Goal: Task Accomplishment & Management: Manage account settings

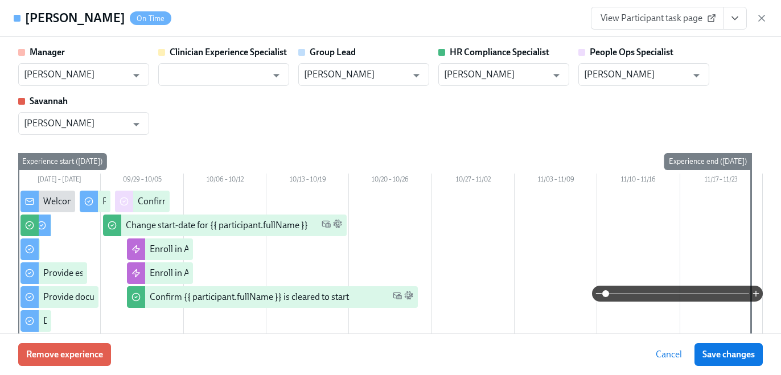
scroll to position [0, 14543]
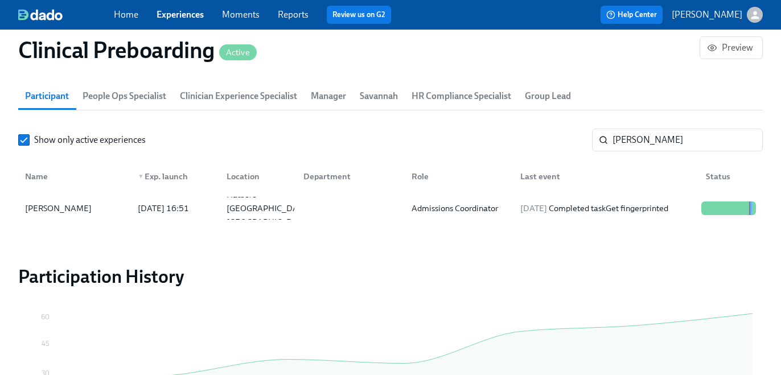
scroll to position [1281, 0]
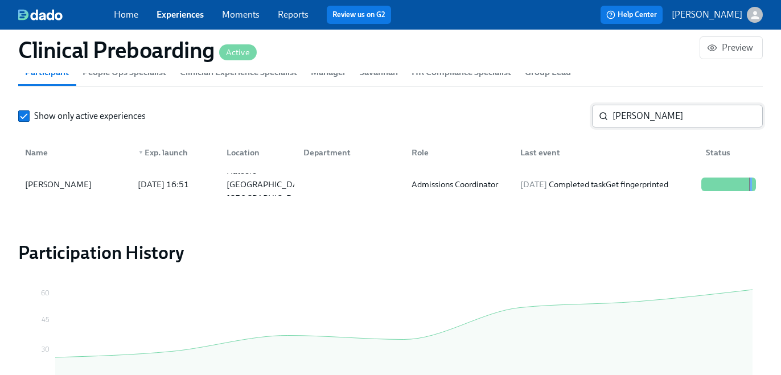
click at [637, 126] on input "Sandia Rey-Borges" at bounding box center [688, 116] width 150 height 23
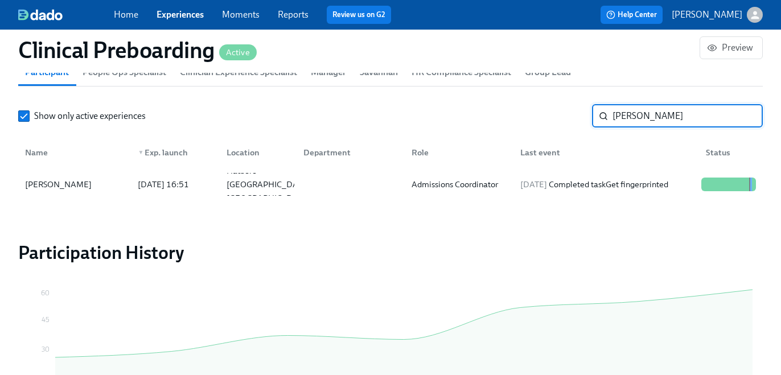
click at [637, 126] on input "Sandia Rey-Borges" at bounding box center [688, 116] width 150 height 23
paste input "Tyran Dewalt"
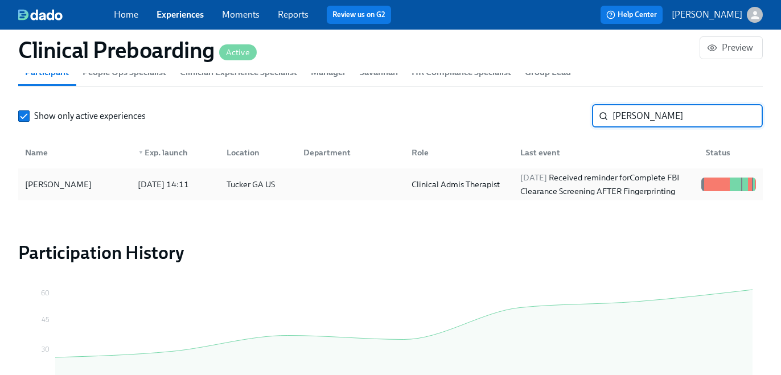
type input "Tyran Dewalt"
click at [569, 192] on div "2025/10/01 Received reminder for Complete FBI Clearance Screening AFTER Fingerp…" at bounding box center [606, 184] width 181 height 27
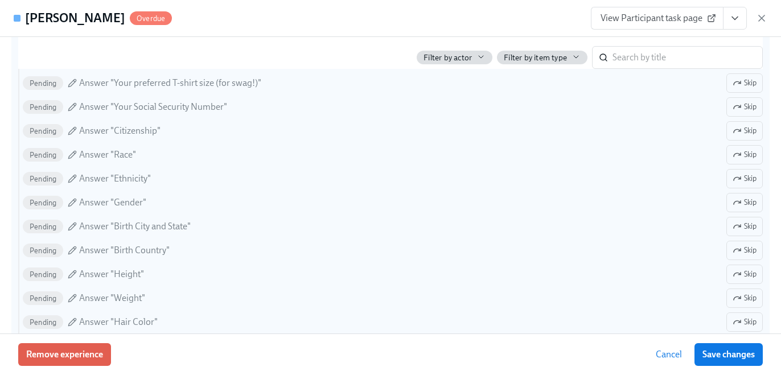
scroll to position [818, 0]
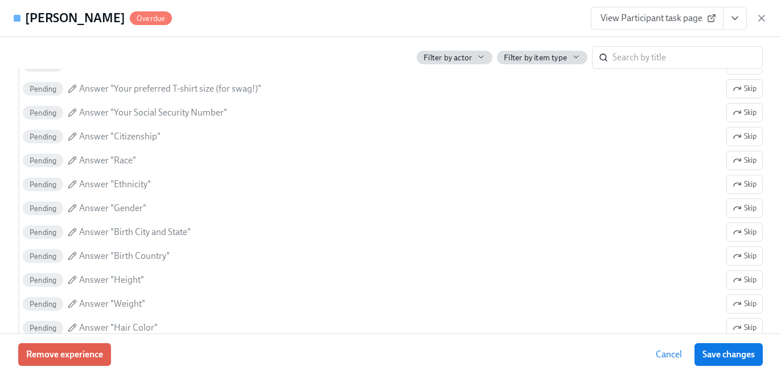
click at [687, 15] on span "View Participant task page" at bounding box center [657, 18] width 113 height 11
click at [625, 50] on input "search" at bounding box center [688, 57] width 150 height 23
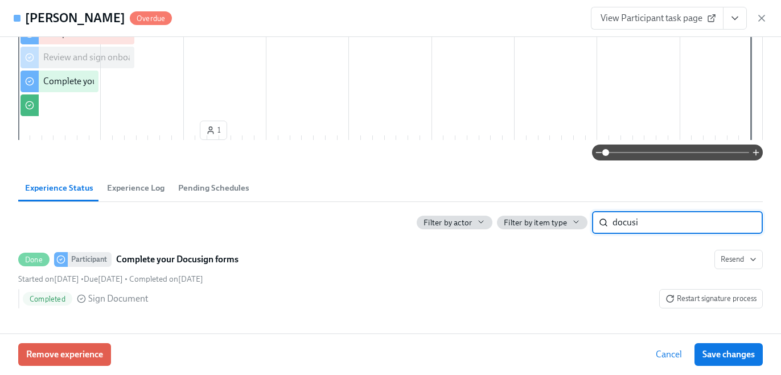
scroll to position [359, 0]
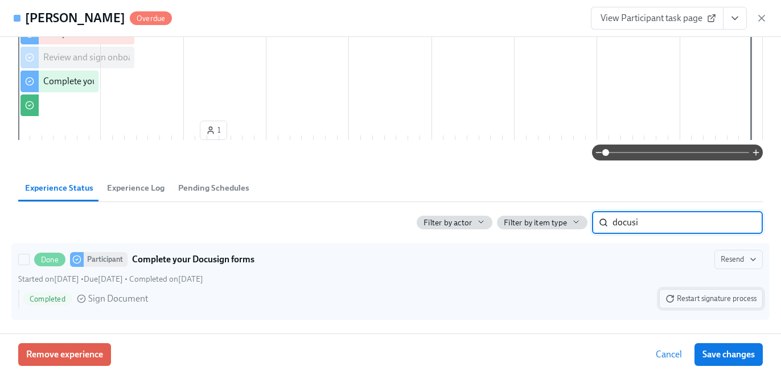
type input "docusi"
click at [723, 298] on span "Restart signature process" at bounding box center [711, 298] width 91 height 11
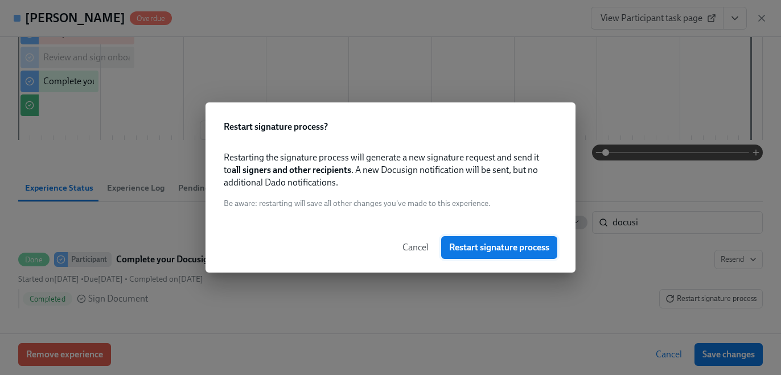
click at [518, 243] on span "Restart signature process" at bounding box center [499, 247] width 100 height 11
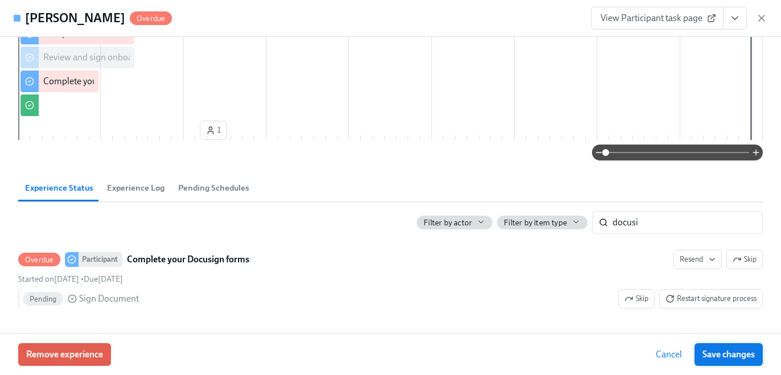
click at [728, 351] on span "Save changes" at bounding box center [729, 354] width 52 height 11
click at [647, 19] on span "View Participant task page" at bounding box center [657, 18] width 113 height 11
click at [716, 343] on button "Save changes" at bounding box center [729, 354] width 68 height 23
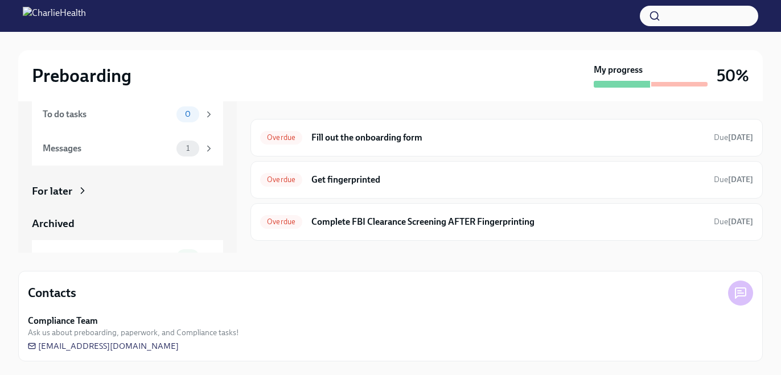
scroll to position [105, 0]
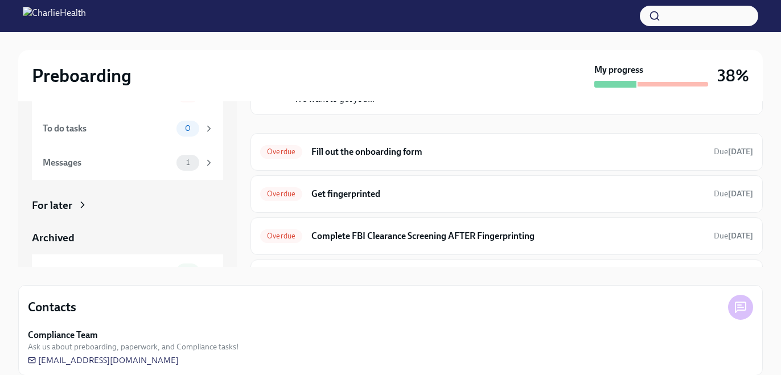
scroll to position [111, 0]
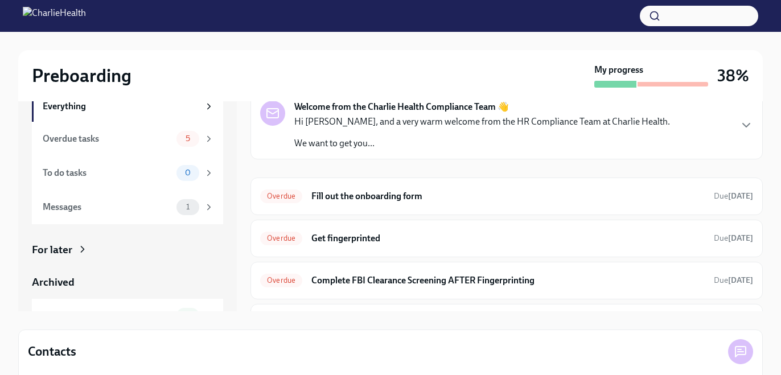
scroll to position [83, 0]
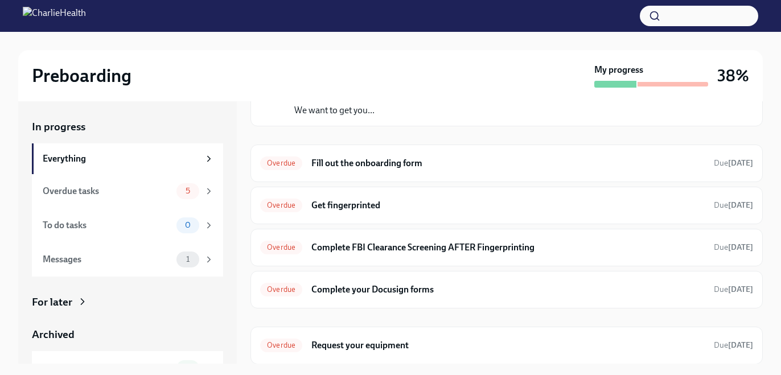
scroll to position [13, 0]
